Goal: Task Accomplishment & Management: Use online tool/utility

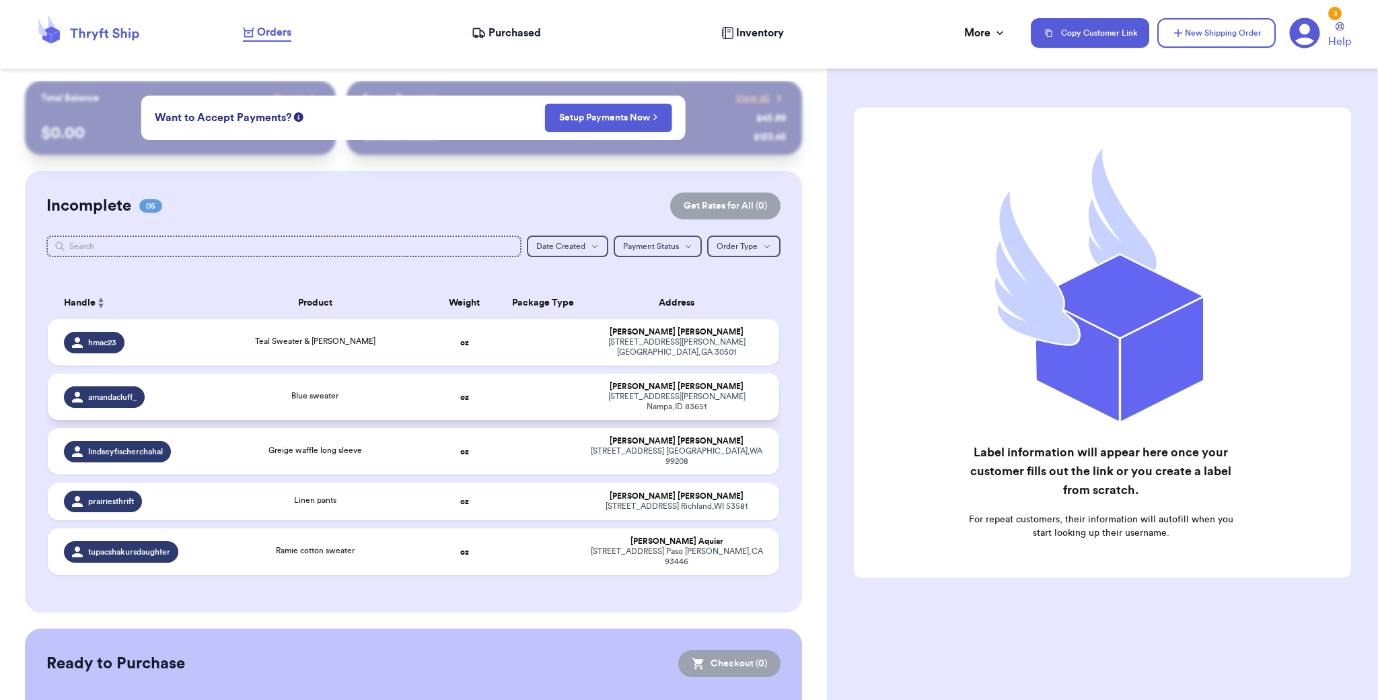
click at [609, 392] on div "[STREET_ADDRESS][PERSON_NAME]" at bounding box center [677, 402] width 172 height 20
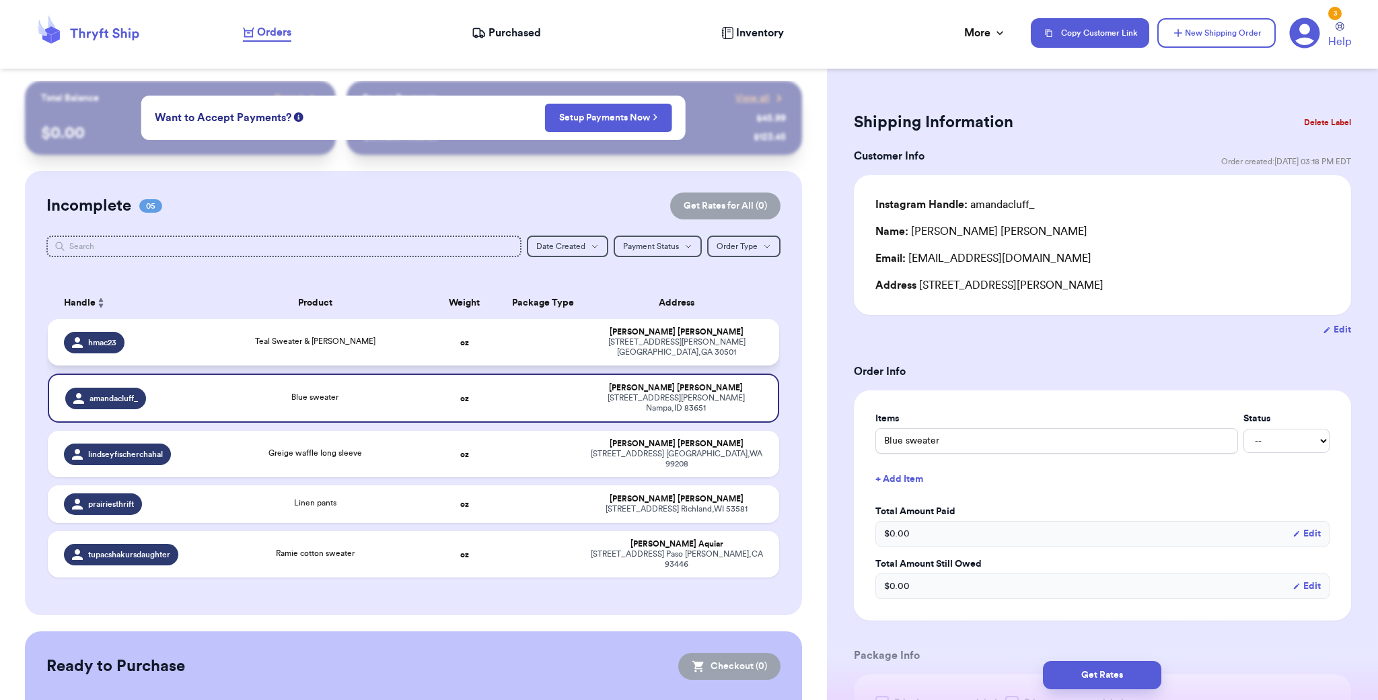
click at [551, 331] on td at bounding box center [543, 342] width 79 height 46
type input "Teal Sweater & [PERSON_NAME]"
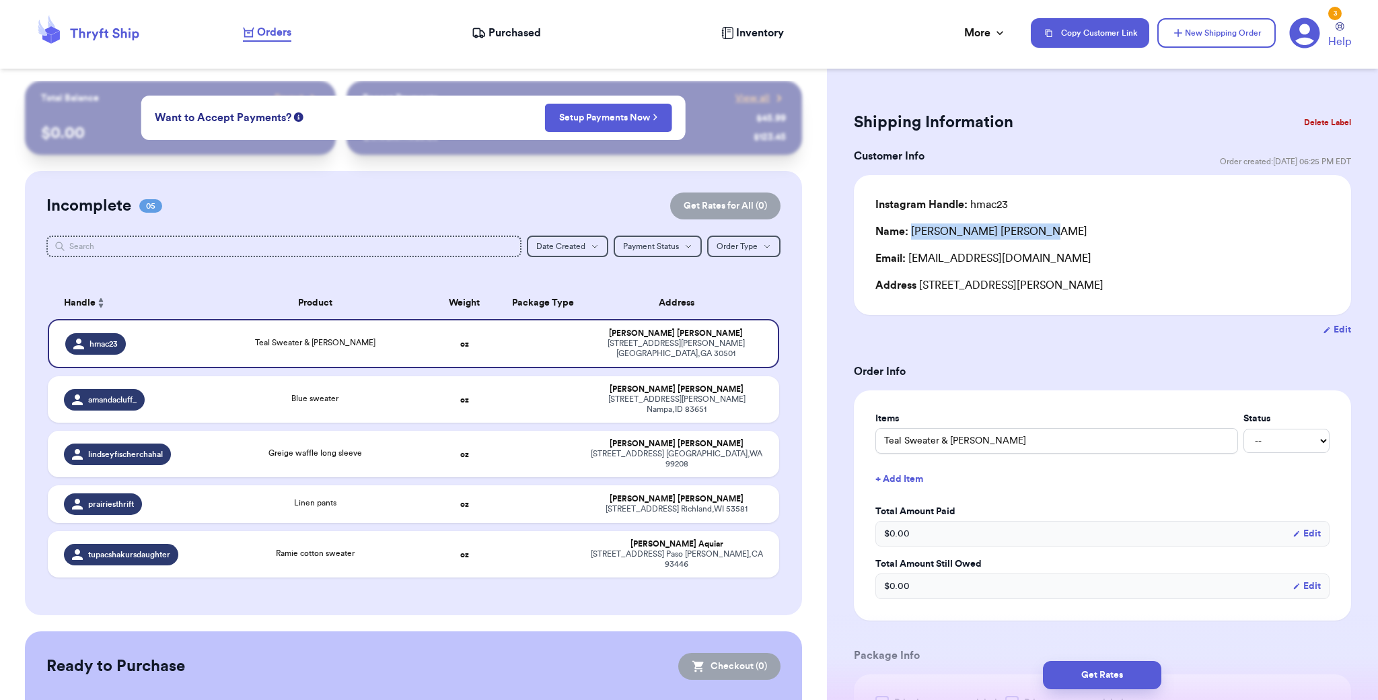
drag, startPoint x: 912, startPoint y: 233, endPoint x: 1037, endPoint y: 233, distance: 125.1
click at [1037, 233] on div "Name: [PERSON_NAME]" at bounding box center [1102, 231] width 454 height 16
copy div "[PERSON_NAME]"
drag, startPoint x: 908, startPoint y: 260, endPoint x: 1051, endPoint y: 260, distance: 143.3
click at [1079, 260] on div "Email: [EMAIL_ADDRESS][DOMAIN_NAME]" at bounding box center [1102, 258] width 454 height 16
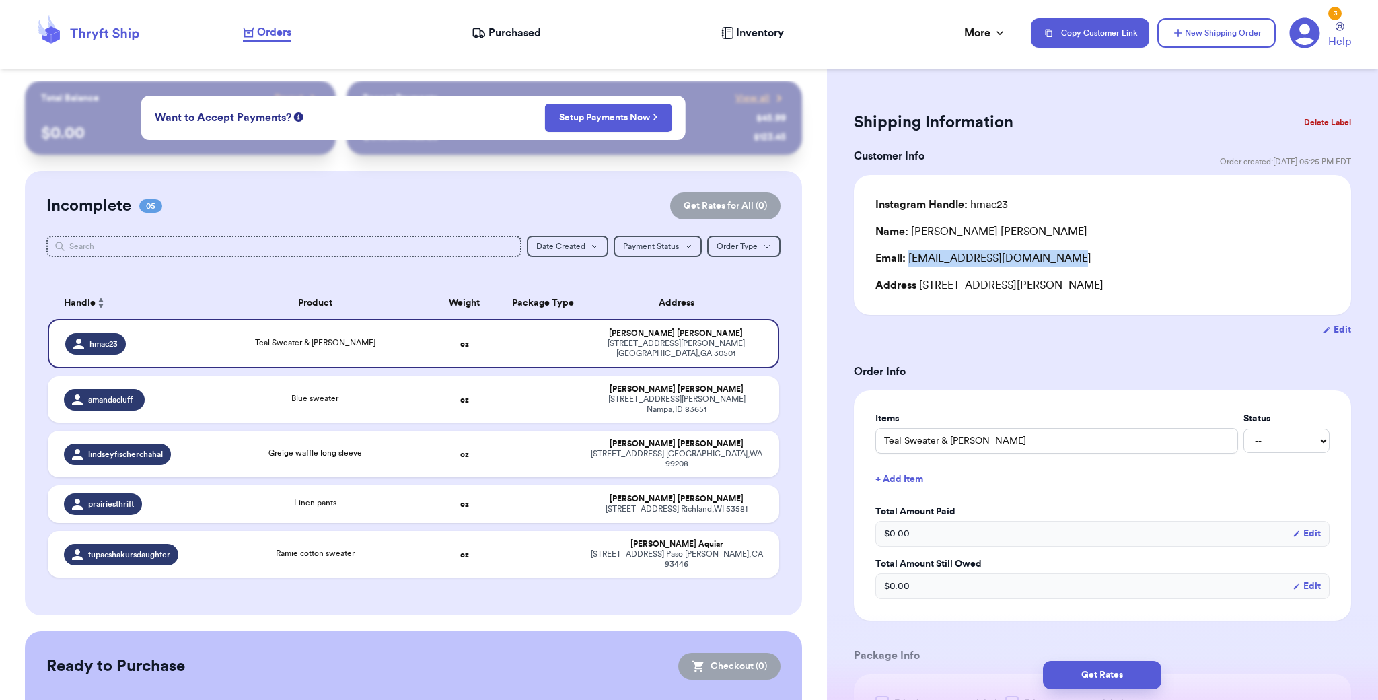
copy div "[EMAIL_ADDRESS][DOMAIN_NAME]"
click at [920, 286] on div "Address [STREET_ADDRESS][PERSON_NAME]" at bounding box center [1102, 285] width 454 height 16
drag, startPoint x: 920, startPoint y: 286, endPoint x: 1133, endPoint y: 286, distance: 213.3
click at [1133, 286] on div "Address [STREET_ADDRESS][PERSON_NAME]" at bounding box center [1102, 285] width 454 height 16
copy div "[STREET_ADDRESS][PERSON_NAME]"
